Goal: Transaction & Acquisition: Subscribe to service/newsletter

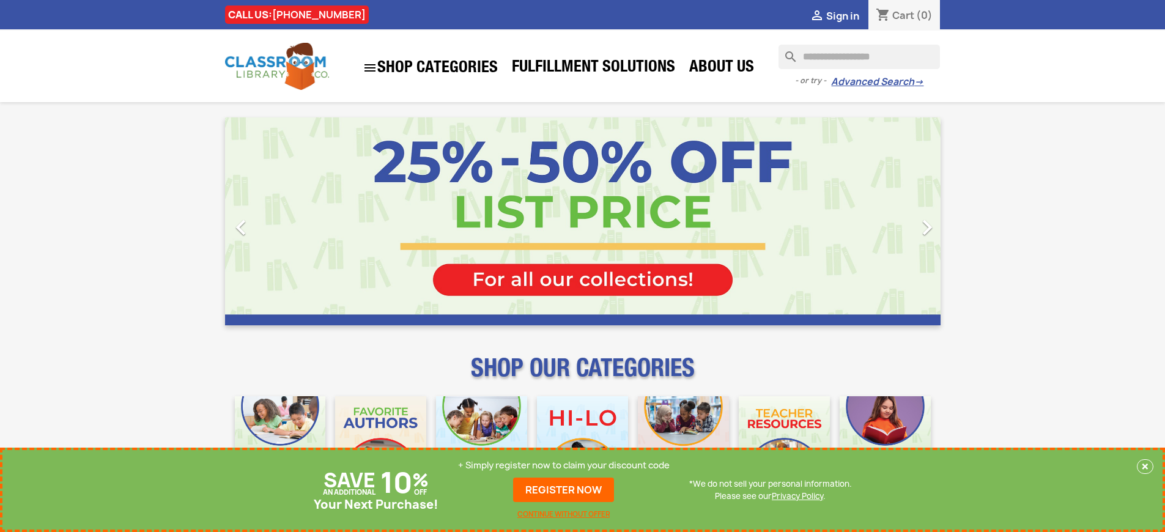
click at [564, 465] on p "+ Simply register now to claim your discount code" at bounding box center [564, 465] width 212 height 12
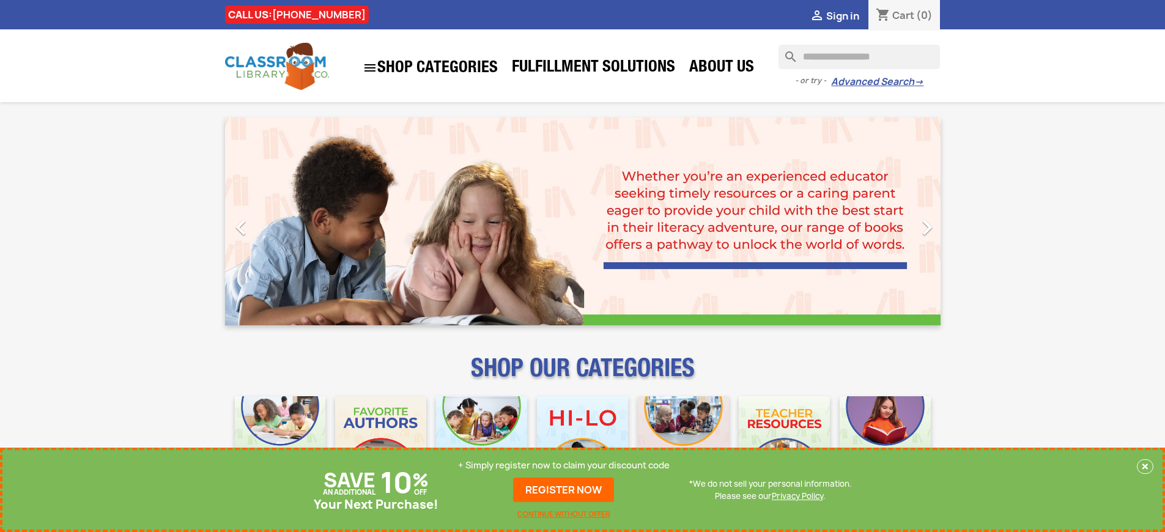
click at [564, 465] on p "+ Simply register now to claim your discount code" at bounding box center [564, 465] width 212 height 12
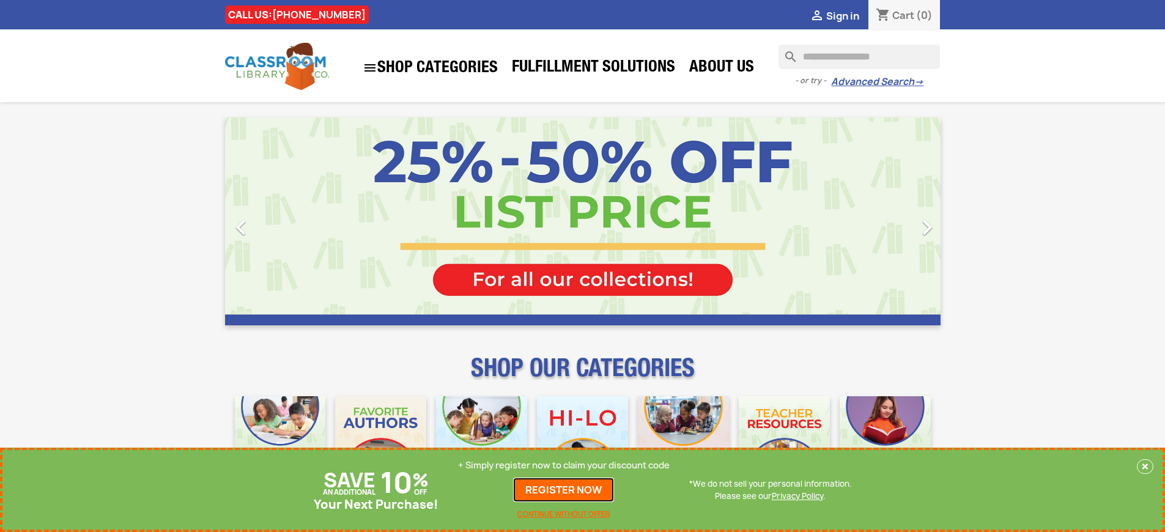
click at [564, 490] on link "REGISTER NOW" at bounding box center [563, 490] width 101 height 24
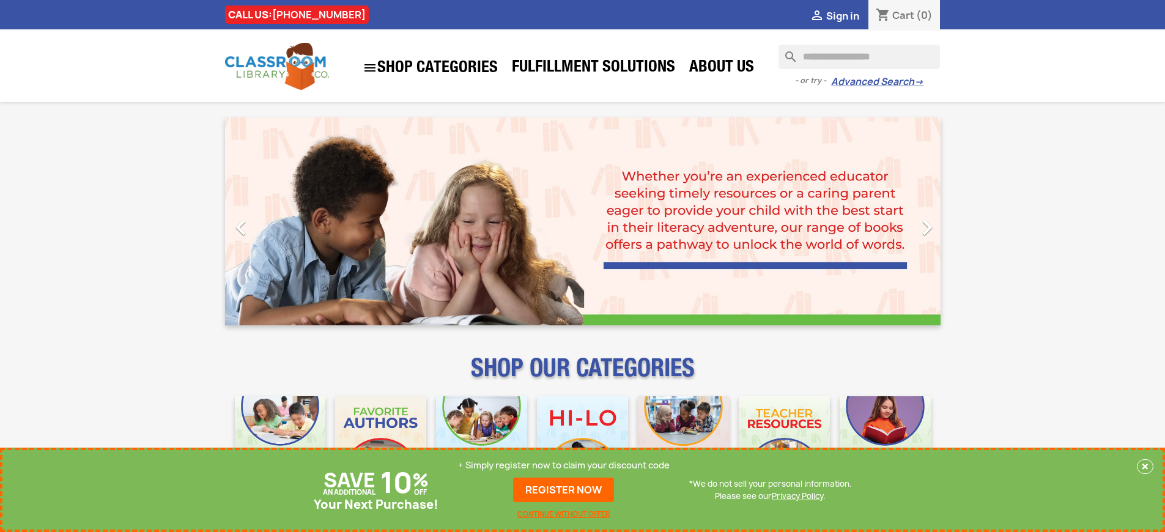
click at [564, 465] on p "+ Simply register now to claim your discount code" at bounding box center [564, 465] width 212 height 12
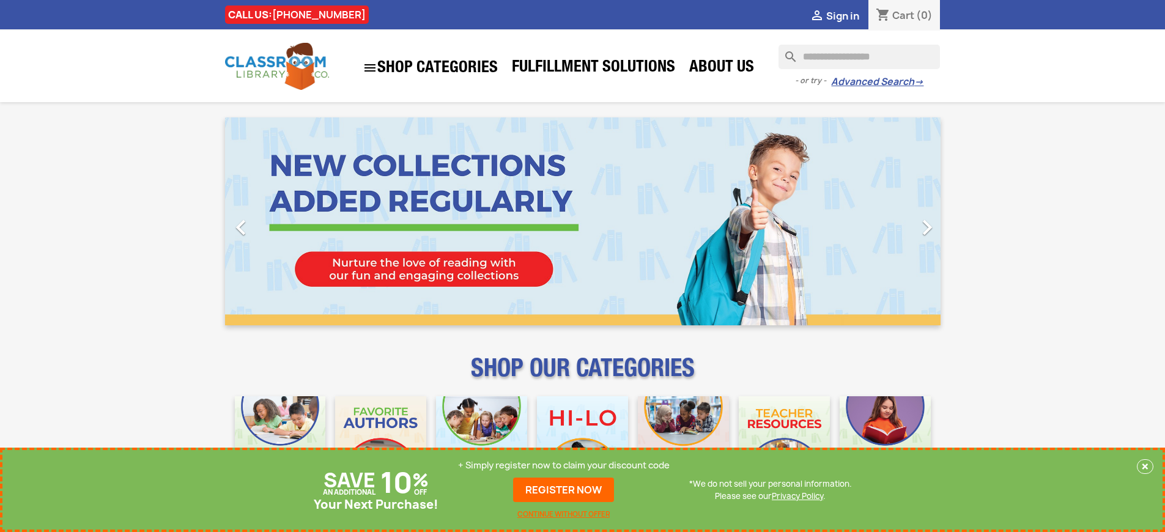
click at [564, 465] on p "+ Simply register now to claim your discount code" at bounding box center [564, 465] width 212 height 12
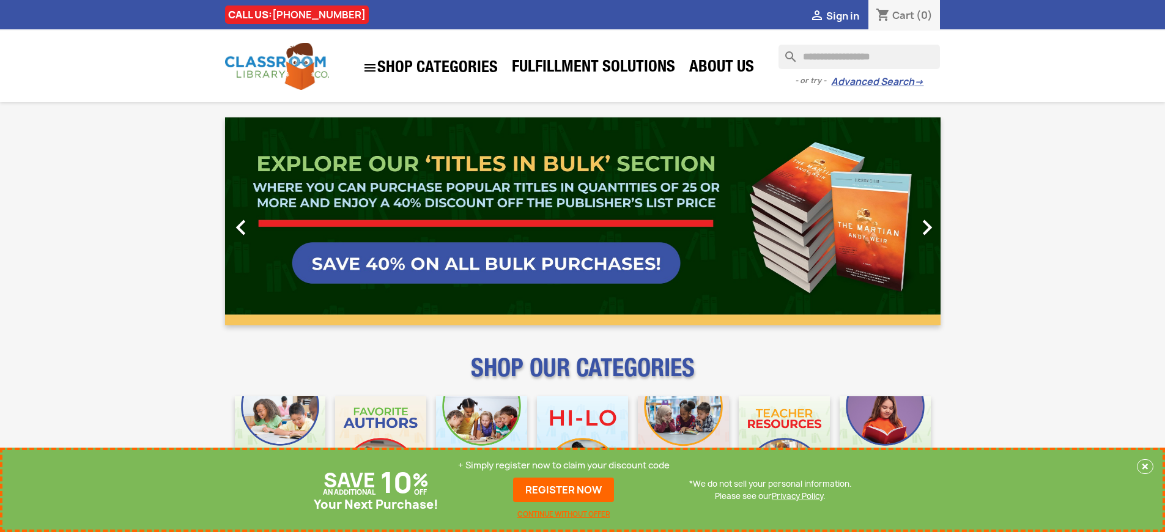
click at [564, 465] on p "+ Simply register now to claim your discount code" at bounding box center [564, 465] width 212 height 12
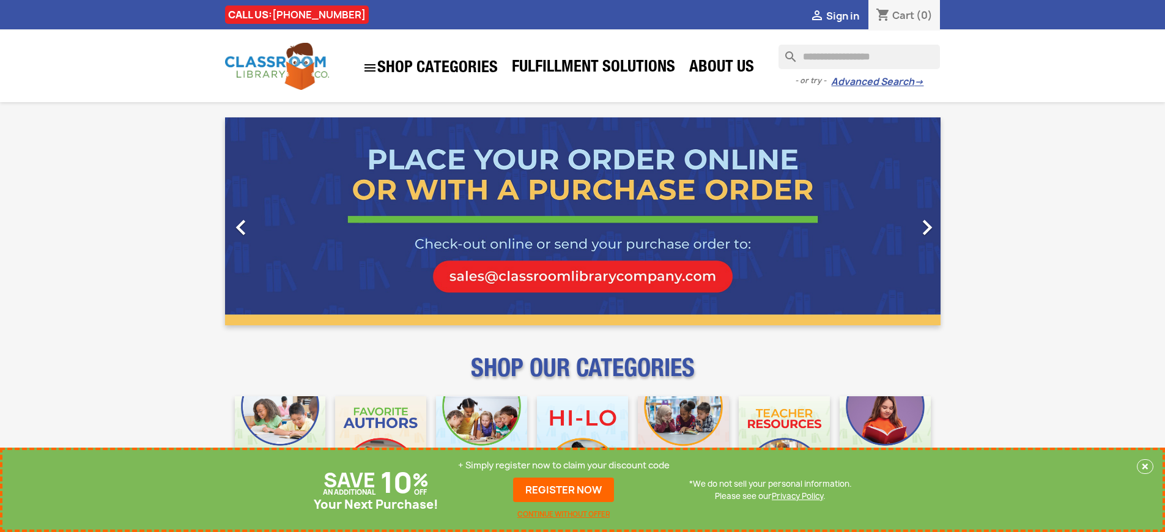
click at [564, 465] on p "+ Simply register now to claim your discount code" at bounding box center [564, 465] width 212 height 12
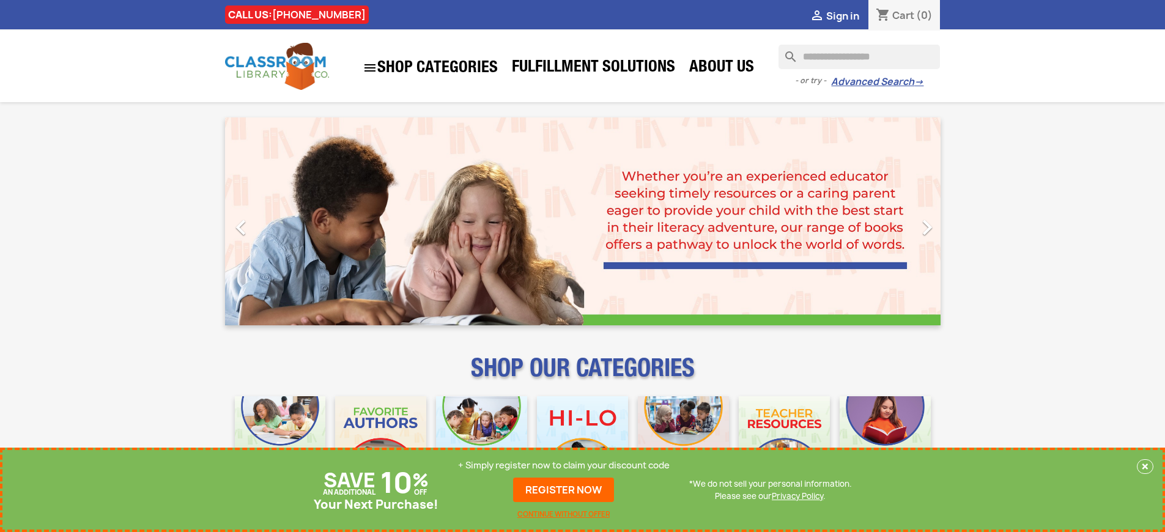
click at [564, 465] on p "+ Simply register now to claim your discount code" at bounding box center [564, 465] width 212 height 12
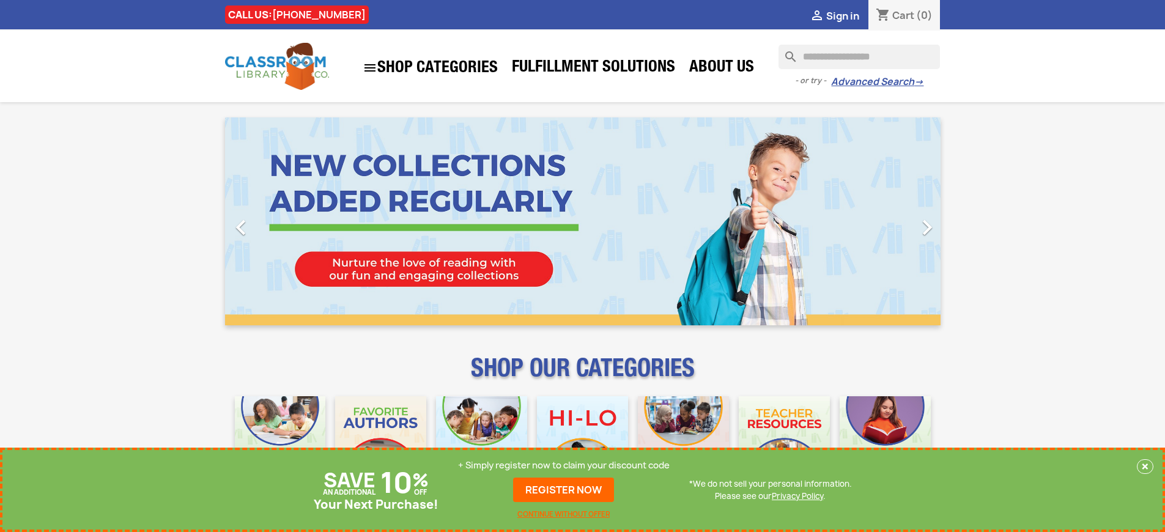
click at [564, 465] on p "+ Simply register now to claim your discount code" at bounding box center [564, 465] width 212 height 12
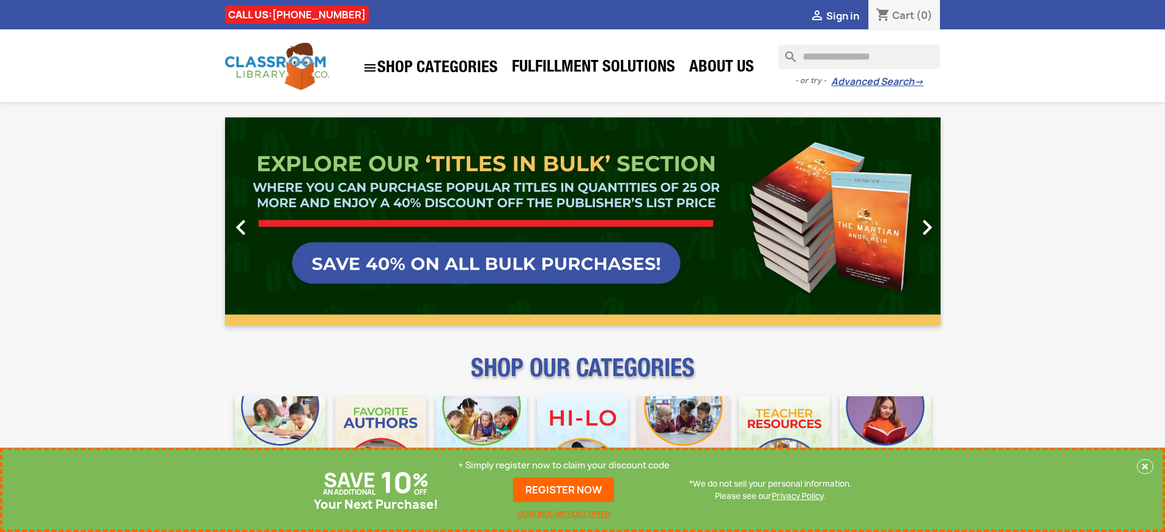
click at [564, 465] on p "+ Simply register now to claim your discount code" at bounding box center [564, 465] width 212 height 12
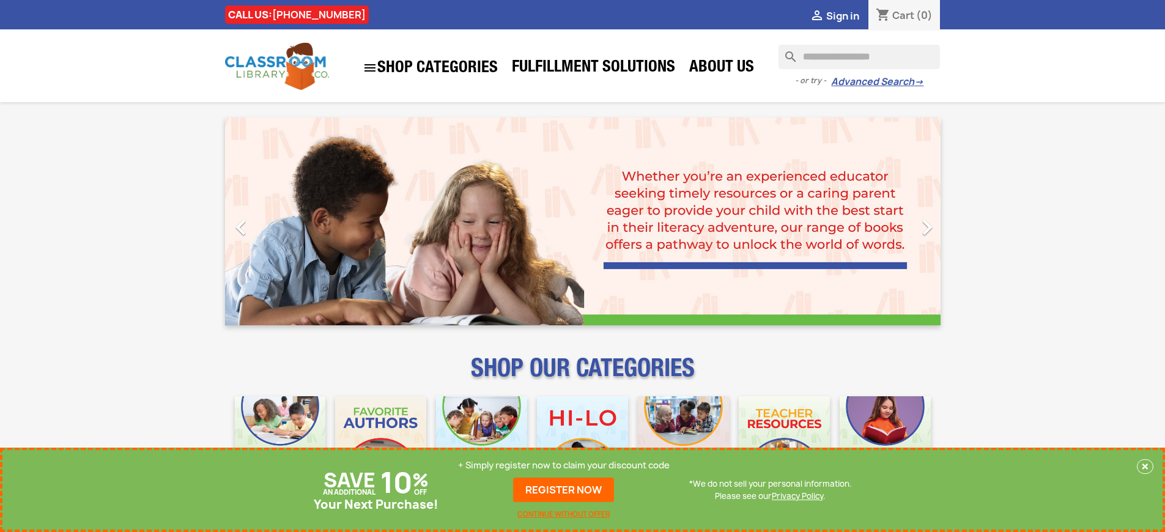
click at [564, 465] on p "+ Simply register now to claim your discount code" at bounding box center [564, 465] width 212 height 12
click at [564, 490] on link "REGISTER NOW" at bounding box center [563, 490] width 101 height 24
click at [564, 465] on p "+ Simply register now to claim your discount code" at bounding box center [564, 465] width 212 height 12
click at [564, 490] on link "REGISTER NOW" at bounding box center [563, 490] width 101 height 24
